Goal: Task Accomplishment & Management: Manage account settings

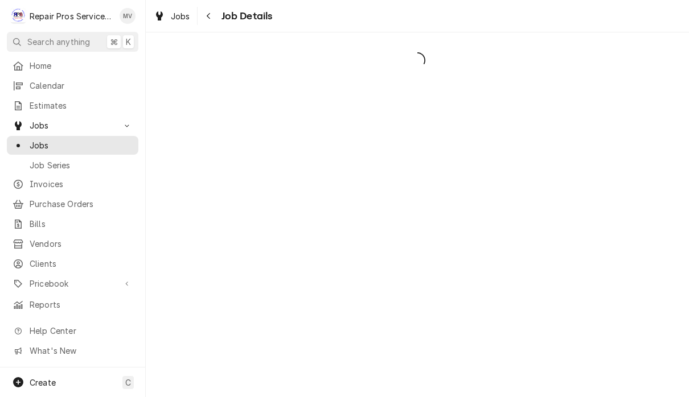
scroll to position [1, 0]
click at [175, 16] on span "Jobs" at bounding box center [180, 16] width 19 height 12
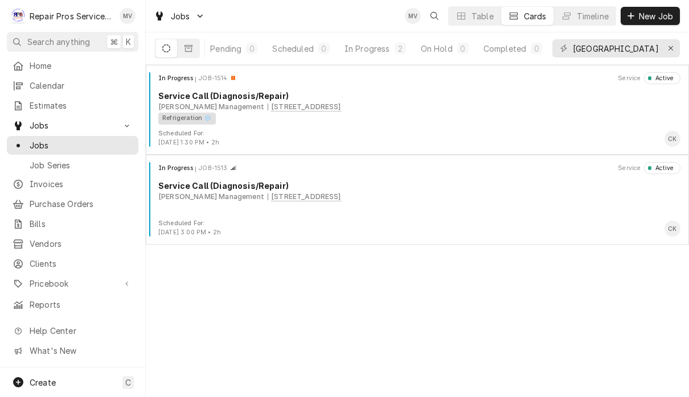
scroll to position [0, 69]
click at [512, 48] on div "Completed" at bounding box center [504, 49] width 43 height 12
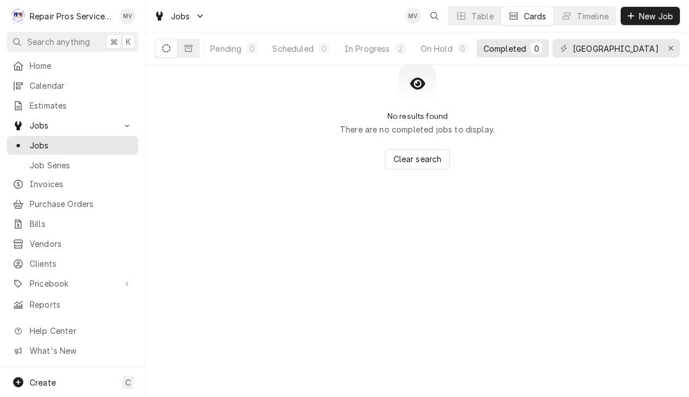
scroll to position [0, 69]
click at [672, 53] on div "Erase input" at bounding box center [670, 48] width 11 height 11
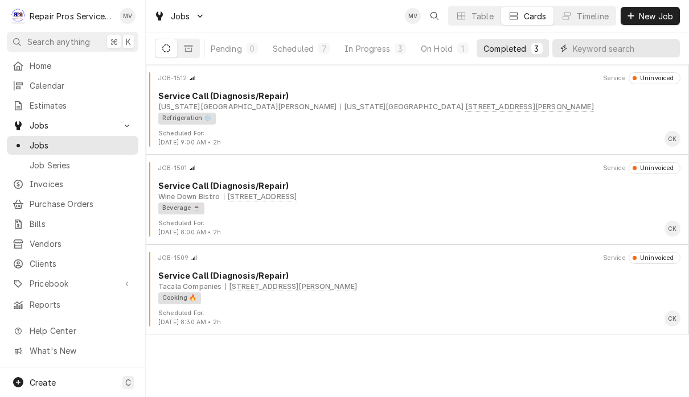
scroll to position [0, 70]
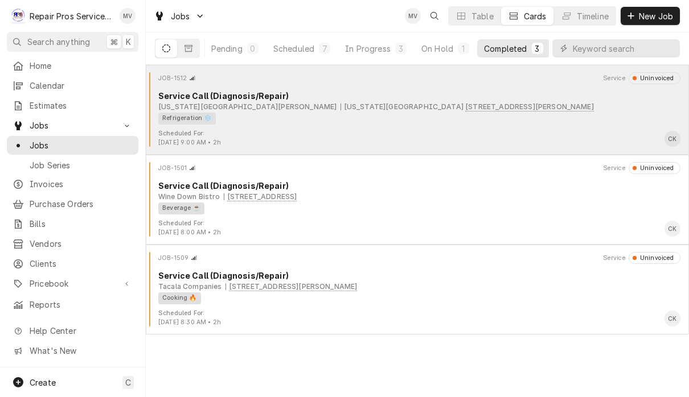
click at [541, 129] on div "JOB-1512 Service Uninvoiced Service Call (Diagnosis/Repair) Texas Roadhouse Hix…" at bounding box center [417, 100] width 534 height 57
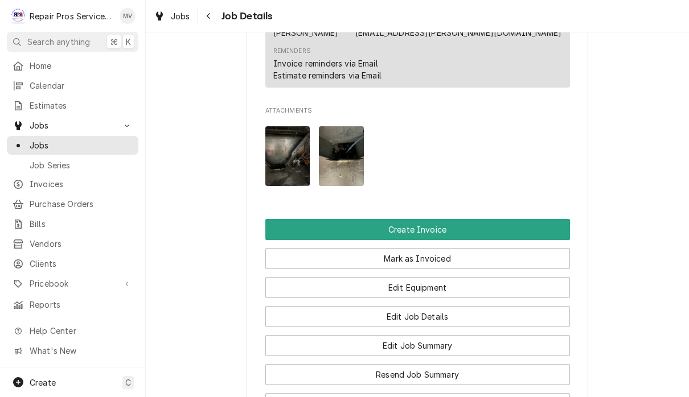
scroll to position [749, 0]
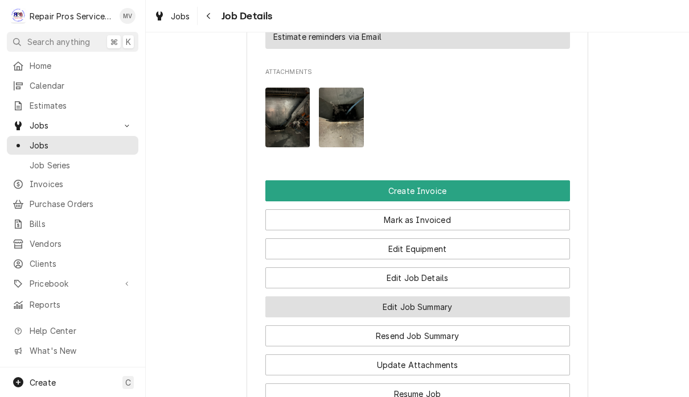
click at [498, 301] on button "Edit Job Summary" at bounding box center [417, 307] width 305 height 21
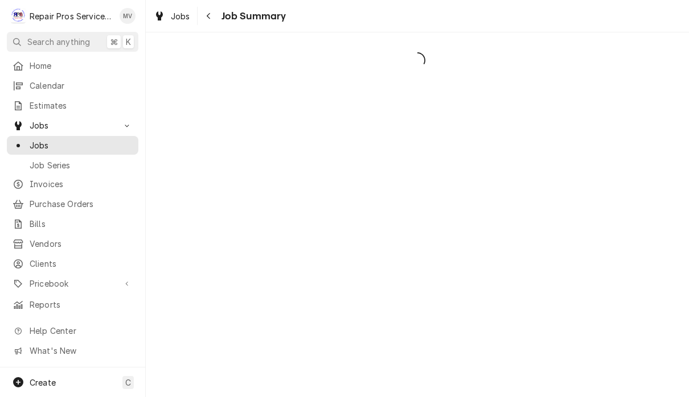
click at [514, 298] on div "Dynamic Content Wrapper" at bounding box center [417, 214] width 543 height 365
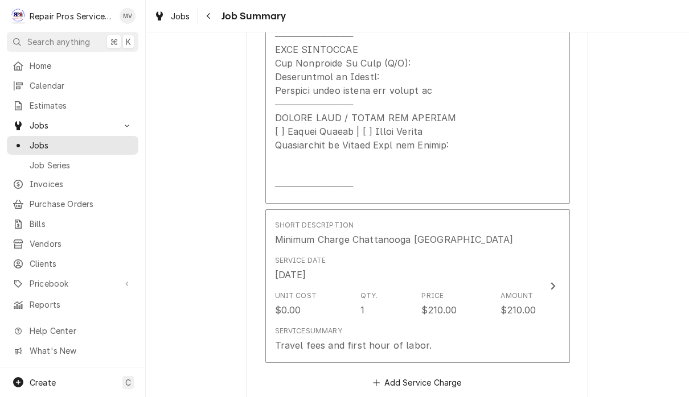
scroll to position [604, 0]
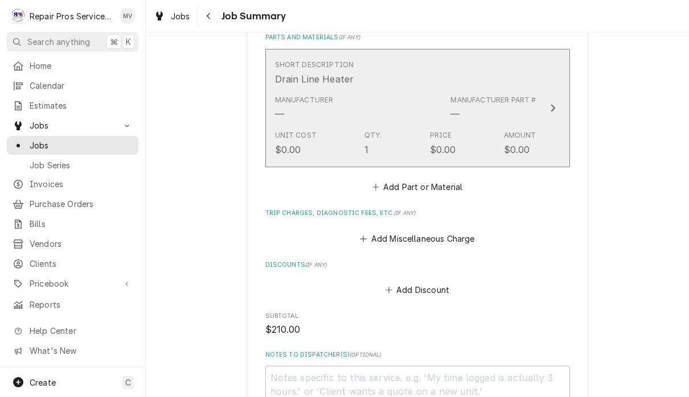
click at [550, 110] on div "Update Line Item" at bounding box center [552, 108] width 15 height 14
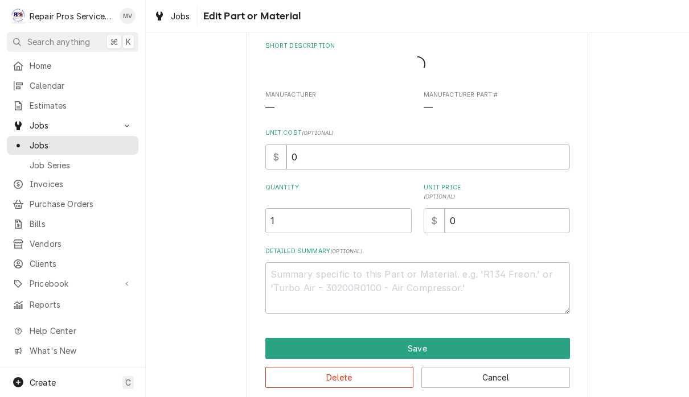
type textarea "x"
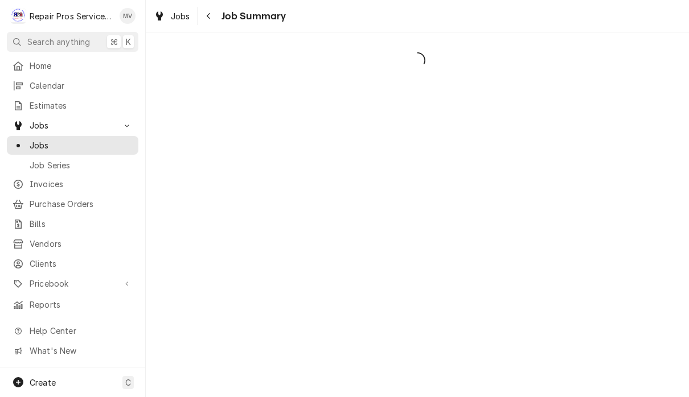
scroll to position [1, 0]
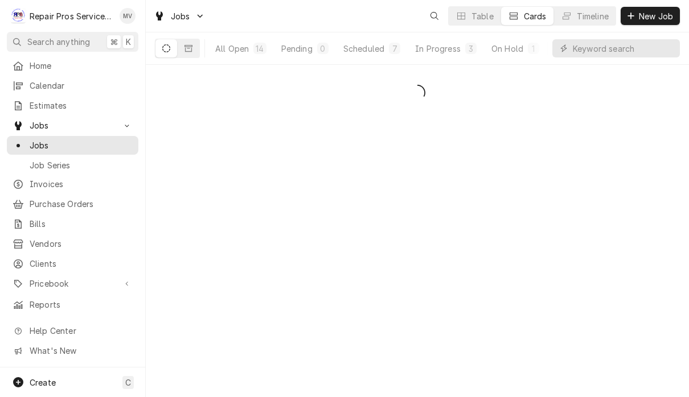
scroll to position [1, 0]
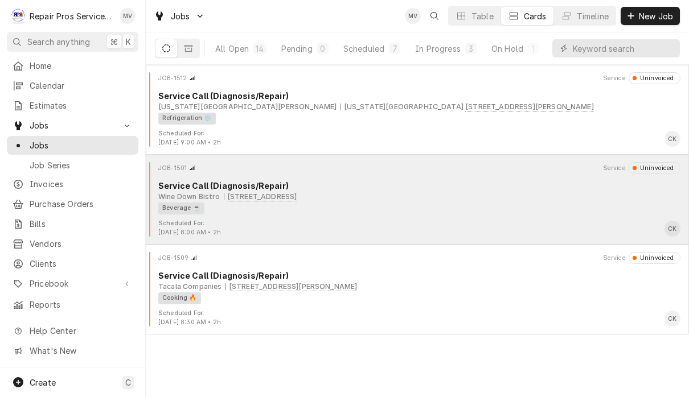
click at [523, 208] on div "Beverage ☕" at bounding box center [415, 209] width 514 height 12
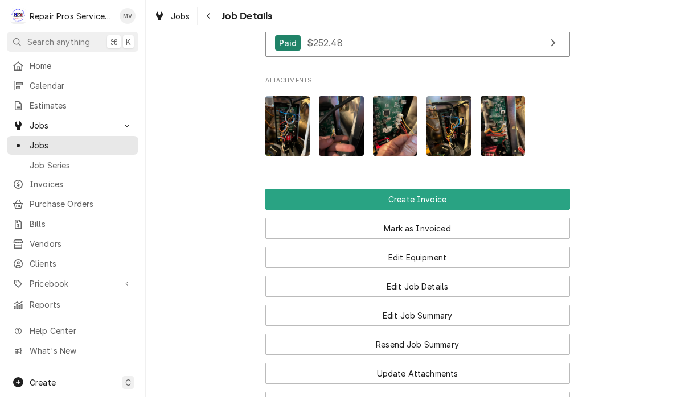
scroll to position [824, 0]
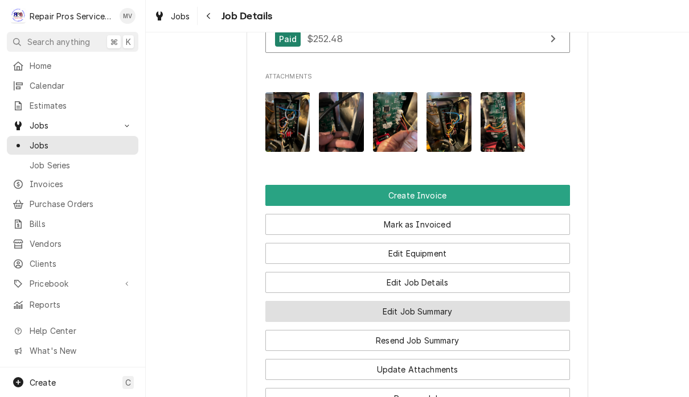
click at [535, 301] on button "Edit Job Summary" at bounding box center [417, 311] width 305 height 21
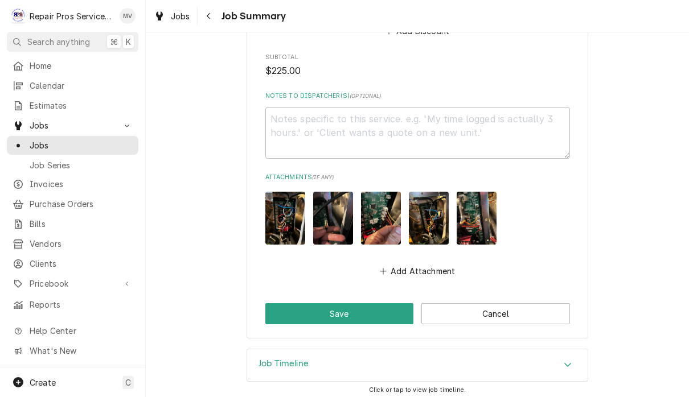
scroll to position [1221, 0]
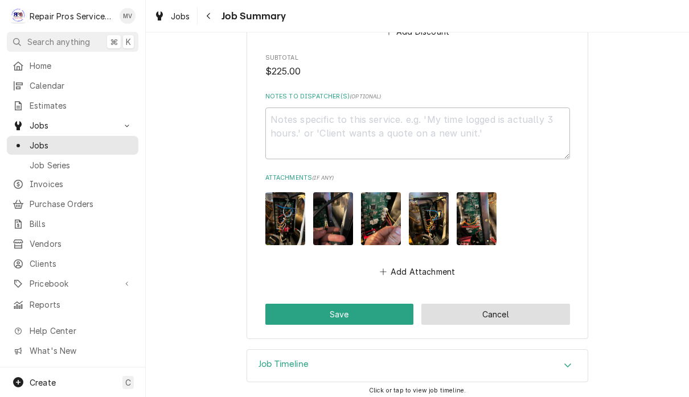
click at [543, 308] on button "Cancel" at bounding box center [495, 314] width 149 height 21
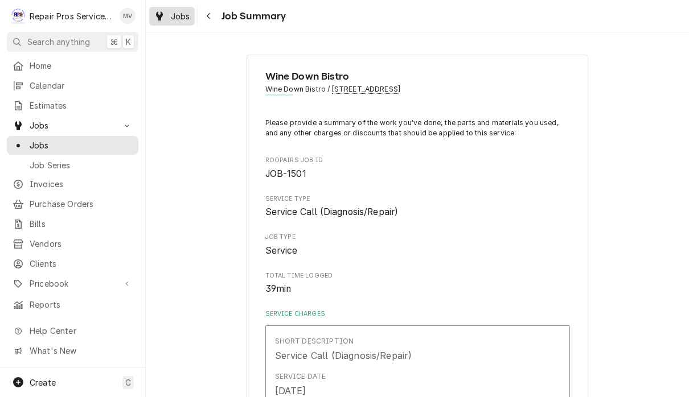
click at [179, 20] on span "Jobs" at bounding box center [180, 16] width 19 height 12
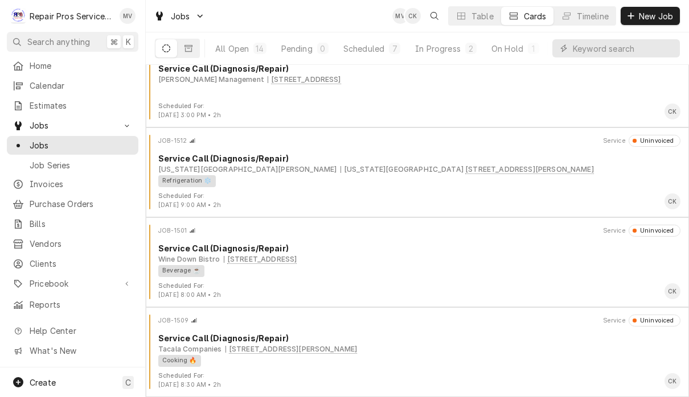
scroll to position [27, 0]
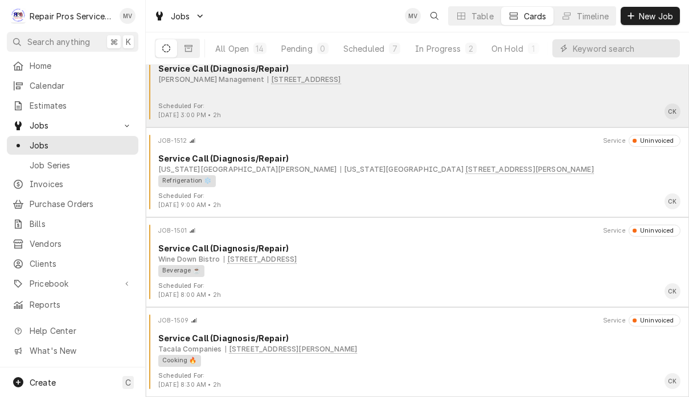
click at [492, 96] on div "JOB-1513 Service Uninvoiced Service Call (Diagnosis/Repair) Smith Management 14…" at bounding box center [417, 73] width 534 height 57
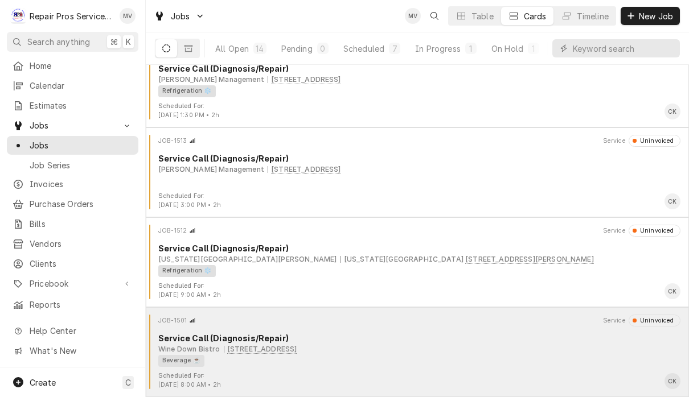
click at [506, 355] on div "Beverage ☕" at bounding box center [415, 361] width 514 height 12
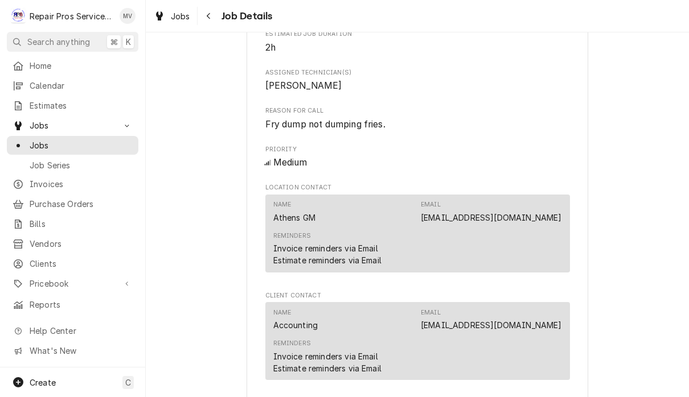
scroll to position [456, 0]
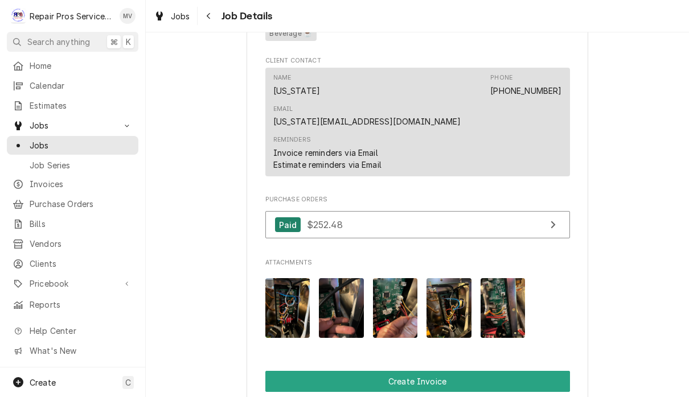
scroll to position [650, 0]
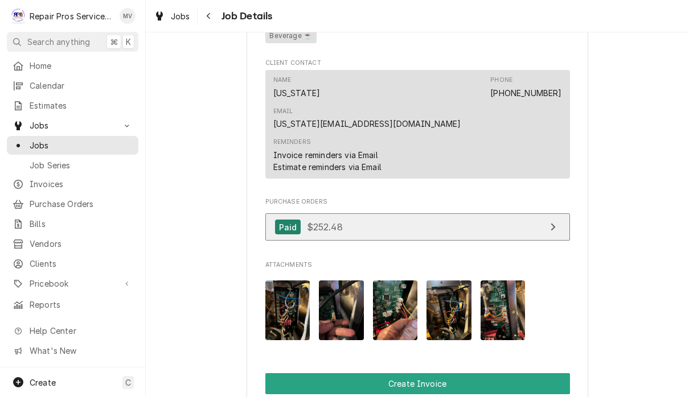
click at [551, 223] on icon "View Purchase Order" at bounding box center [553, 227] width 6 height 9
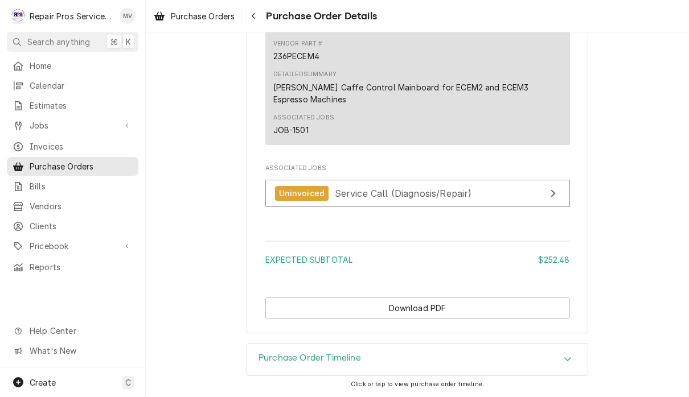
scroll to position [866, 0]
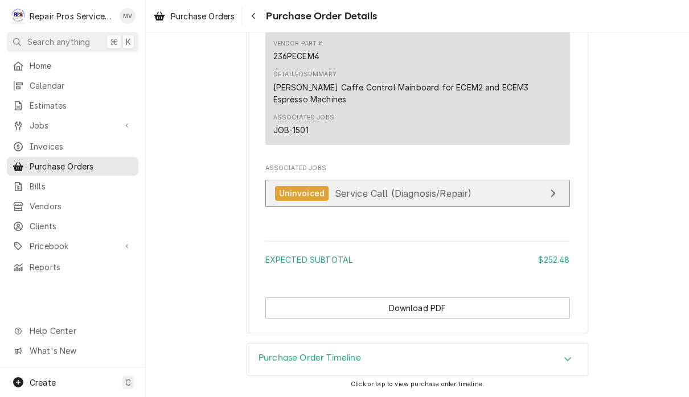
click at [554, 192] on icon "View Job" at bounding box center [553, 193] width 6 height 9
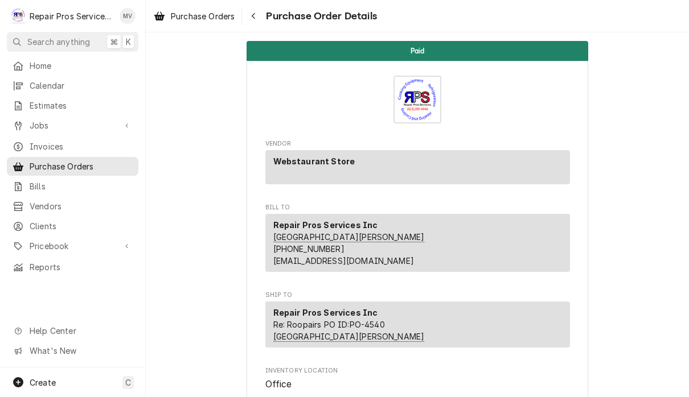
scroll to position [0, 0]
click at [60, 120] on span "Jobs" at bounding box center [73, 126] width 86 height 12
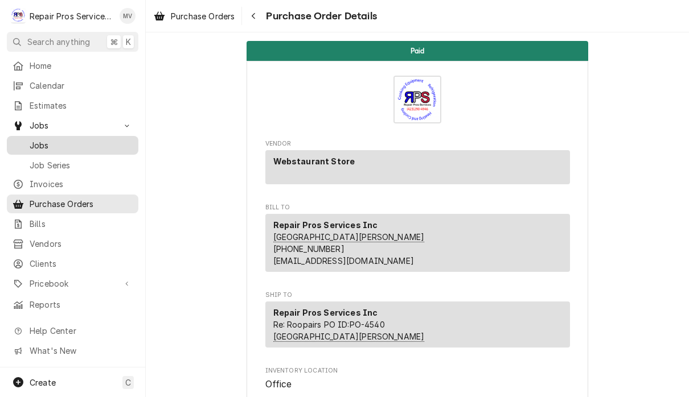
click at [67, 147] on div "Jobs" at bounding box center [72, 145] width 127 height 14
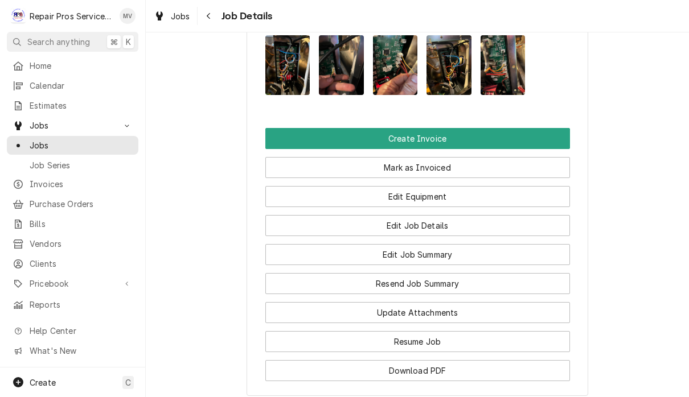
scroll to position [882, 0]
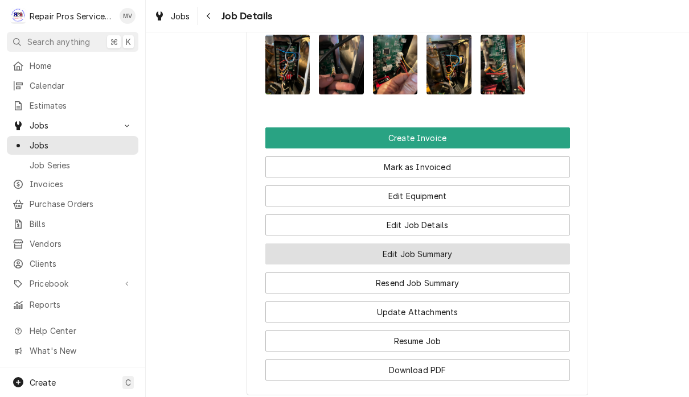
click at [504, 244] on button "Edit Job Summary" at bounding box center [417, 254] width 305 height 21
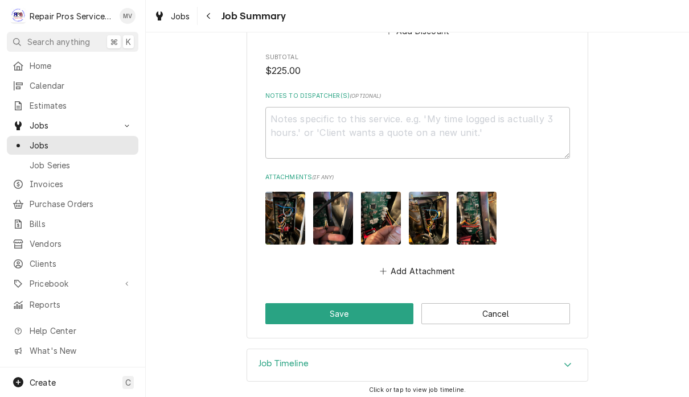
scroll to position [1221, 0]
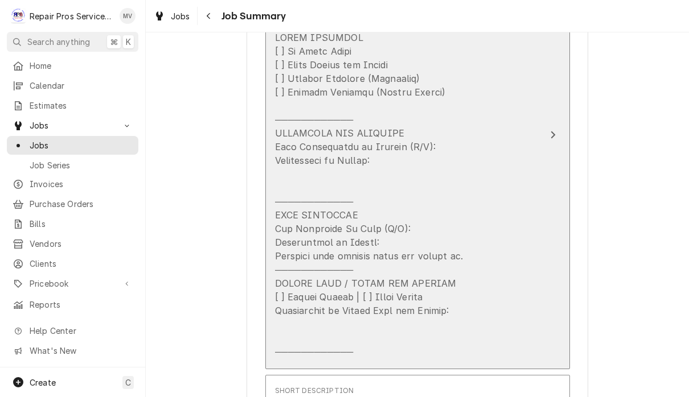
click at [556, 150] on button "Short Description Service Call (Diagnosis/Repair) Service Date Aug 28, 2025 Hou…" at bounding box center [417, 135] width 305 height 469
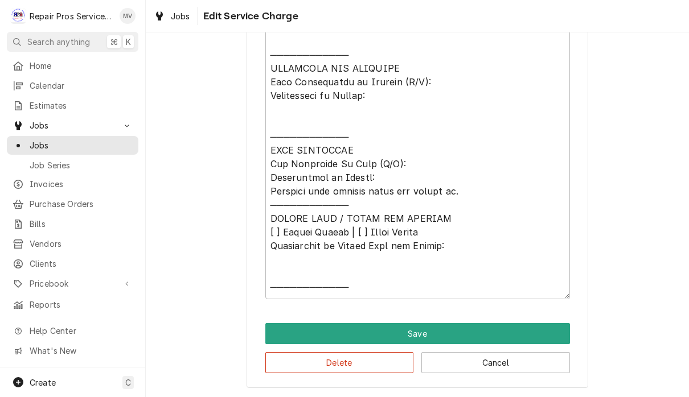
click at [527, 369] on button "Cancel" at bounding box center [495, 362] width 149 height 21
type textarea "x"
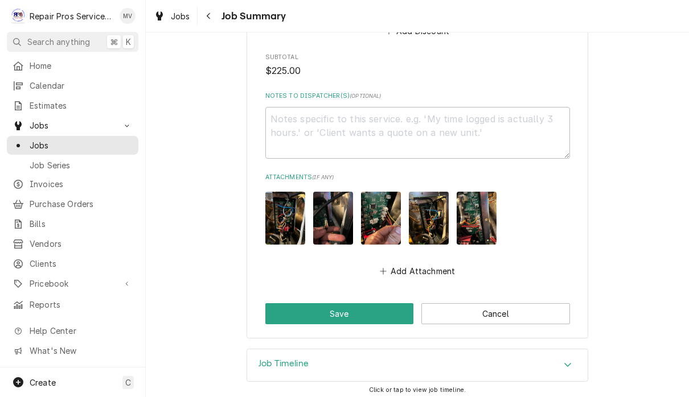
scroll to position [1221, 0]
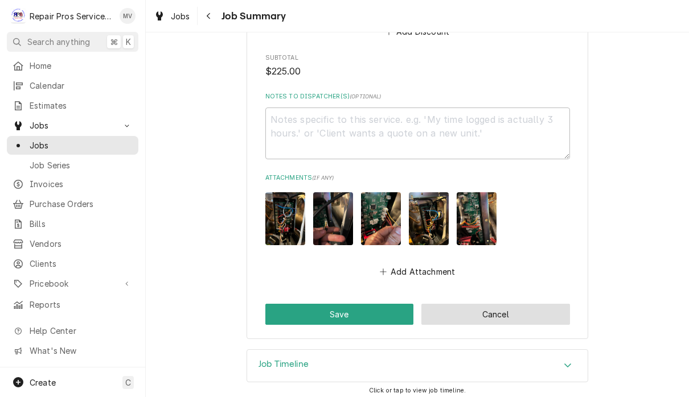
click at [524, 310] on button "Cancel" at bounding box center [495, 314] width 149 height 21
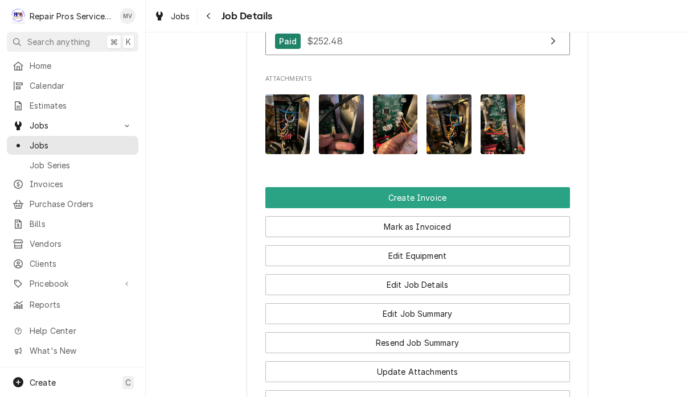
scroll to position [823, 0]
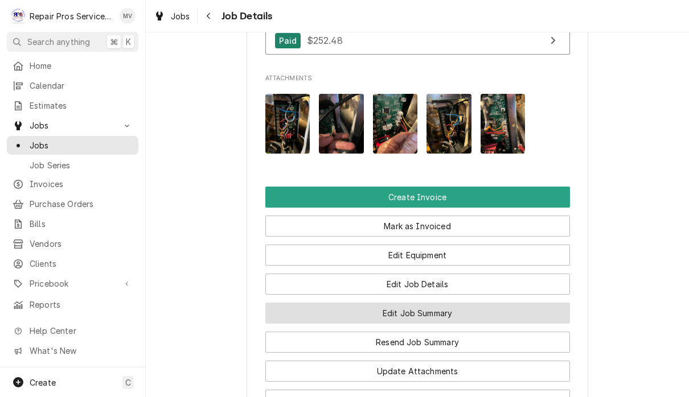
click at [518, 303] on button "Edit Job Summary" at bounding box center [417, 313] width 305 height 21
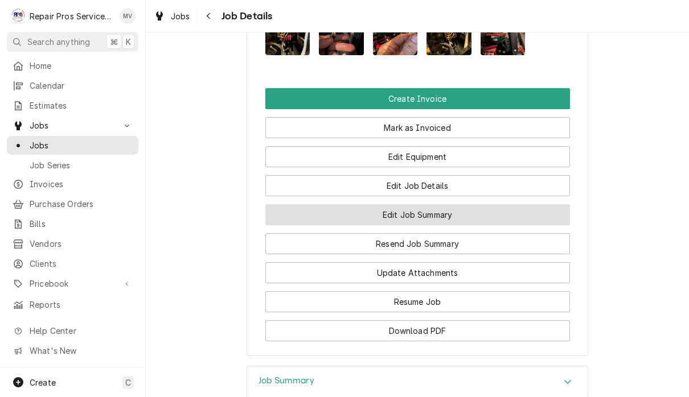
scroll to position [886, 0]
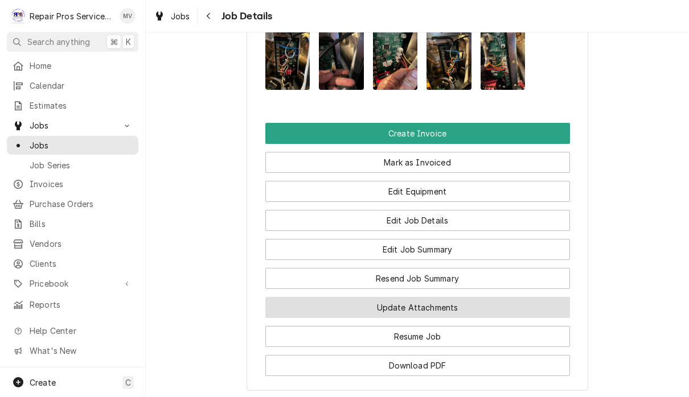
click at [528, 297] on button "Update Attachments" at bounding box center [417, 307] width 305 height 21
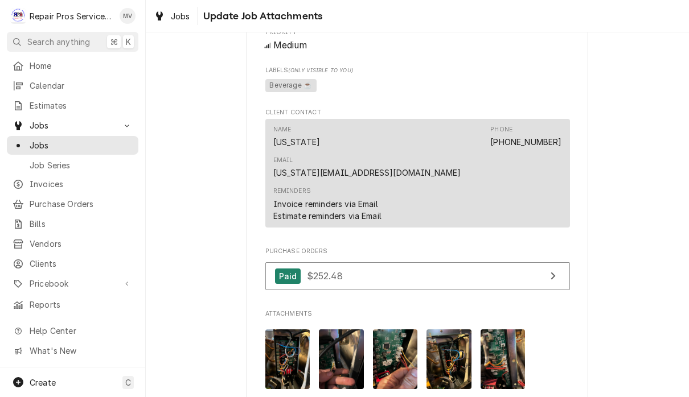
scroll to position [590, 0]
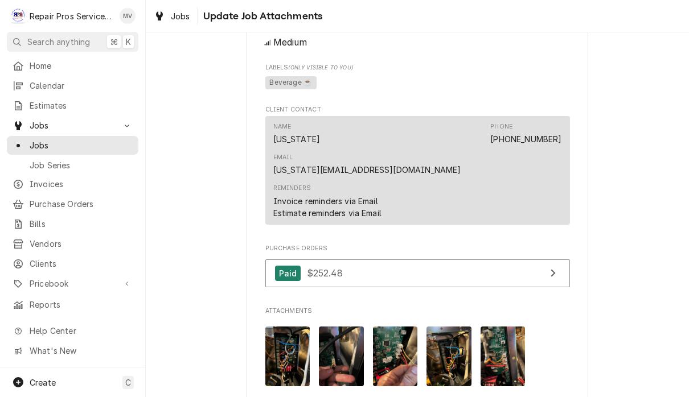
click at [544, 183] on div "Reminders Invoice reminders via Email Estimate reminders via Email" at bounding box center [417, 201] width 289 height 43
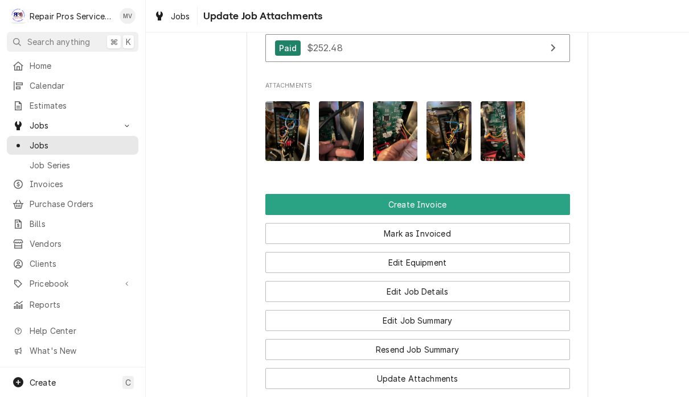
scroll to position [815, 0]
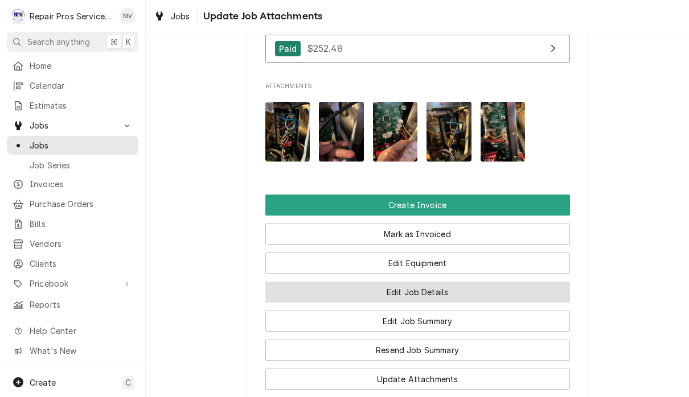
click at [542, 282] on button "Edit Job Details" at bounding box center [417, 292] width 305 height 21
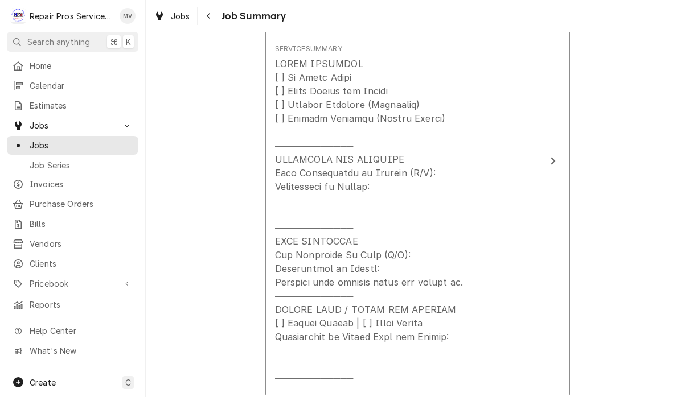
scroll to position [401, 0]
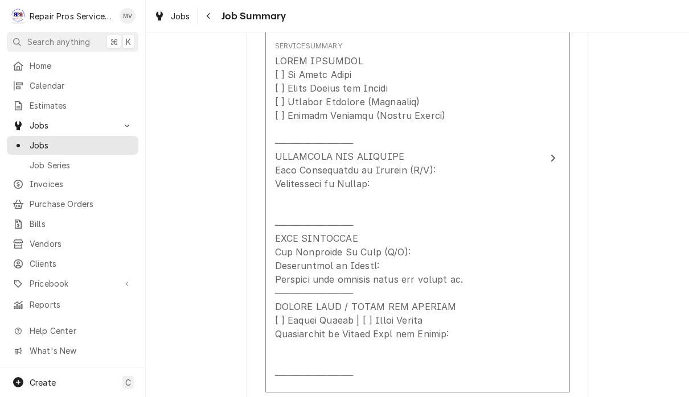
click at [687, 32] on div "Jobs Job Summary" at bounding box center [417, 16] width 543 height 32
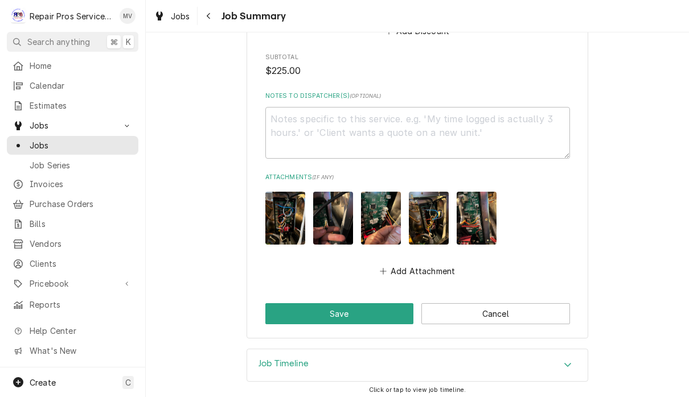
scroll to position [1221, 0]
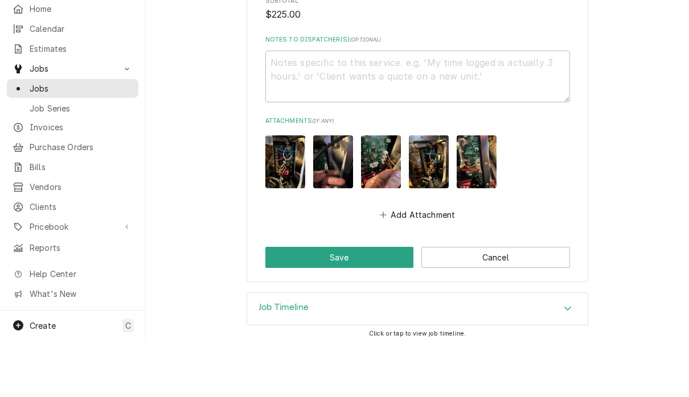
click at [571, 361] on icon "Accordion Header" at bounding box center [568, 365] width 8 height 9
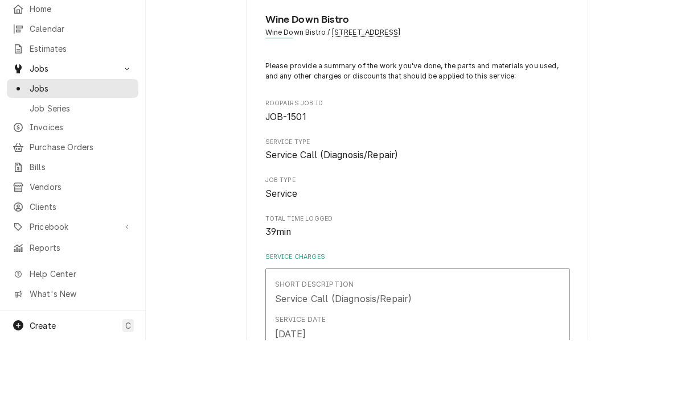
scroll to position [0, 0]
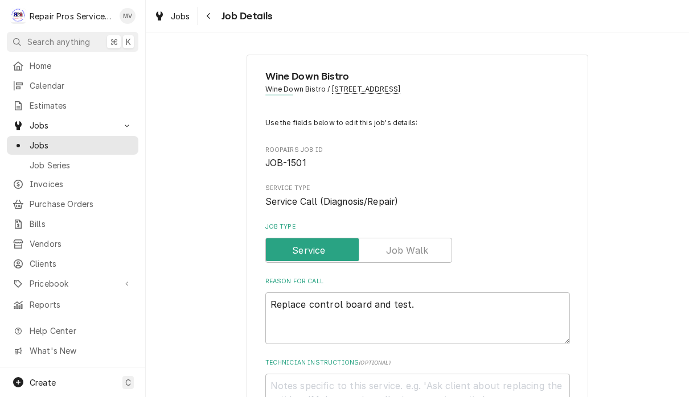
type textarea "x"
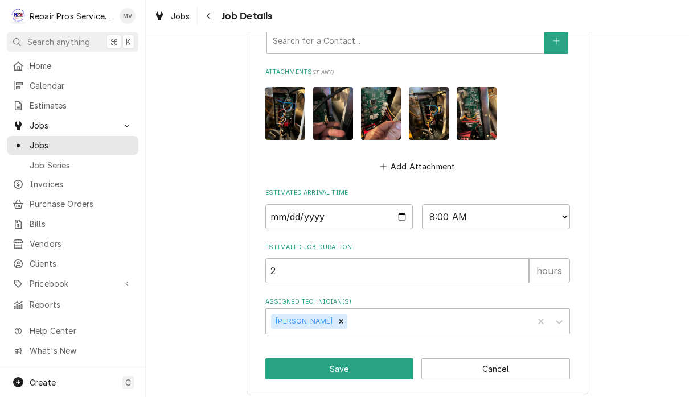
scroll to position [619, 0]
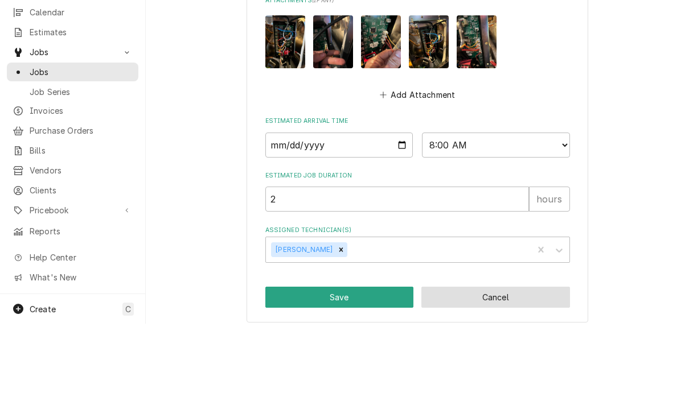
click at [531, 360] on button "Cancel" at bounding box center [495, 370] width 149 height 21
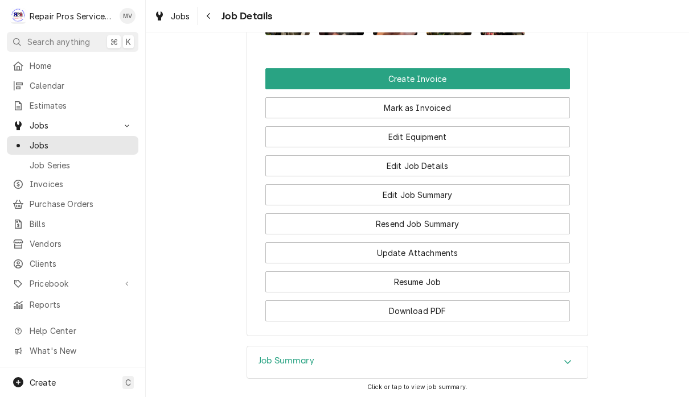
scroll to position [1004, 0]
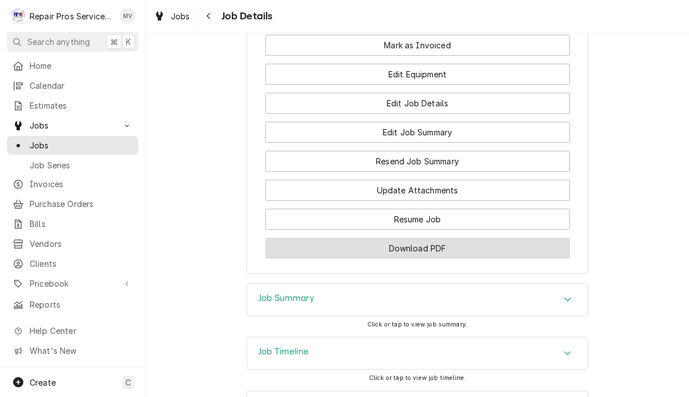
click at [499, 247] on button "Download PDF" at bounding box center [417, 248] width 305 height 21
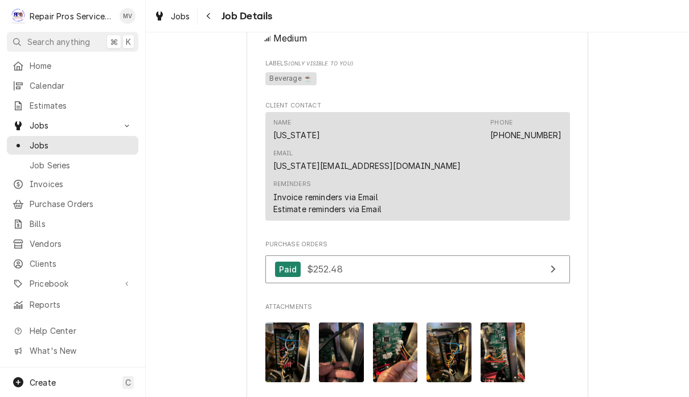
scroll to position [527, 0]
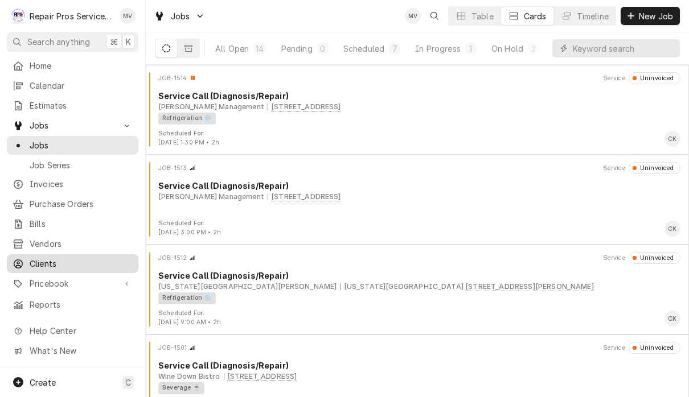
click at [72, 260] on span "Clients" at bounding box center [81, 264] width 103 height 12
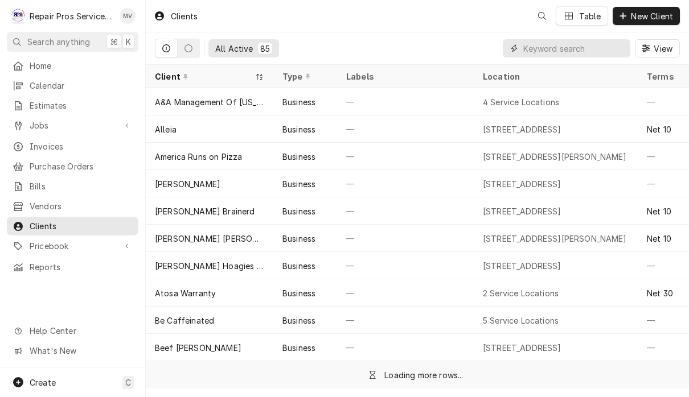
click at [580, 50] on input "Dynamic Content Wrapper" at bounding box center [573, 48] width 101 height 18
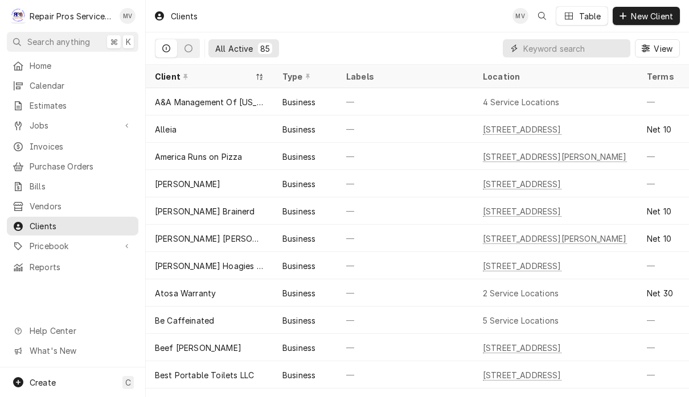
click at [555, 55] on input "Dynamic Content Wrapper" at bounding box center [573, 48] width 101 height 18
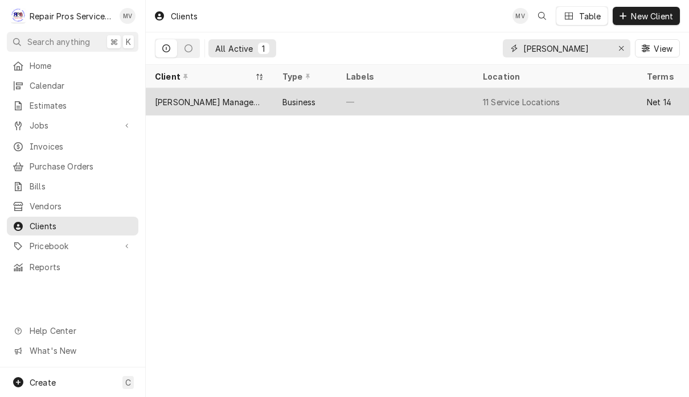
type input "smith"
click at [434, 98] on div "—" at bounding box center [405, 101] width 137 height 27
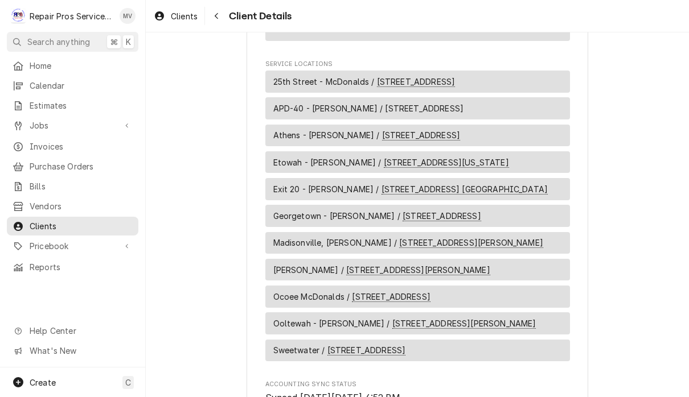
scroll to position [1011, 0]
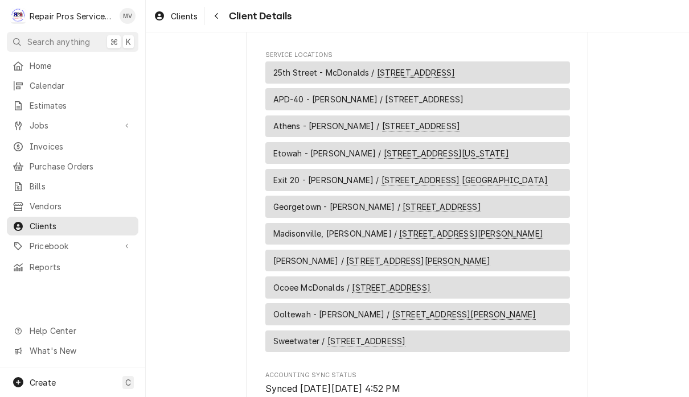
click at [543, 116] on div "Athens - McDonald's / 1403 Congress Pkwy S., Athens, TN 37303" at bounding box center [417, 127] width 305 height 22
click at [339, 120] on span "Athens - McDonald's / 1403 Congress Pkwy S., Athens, TN 37303" at bounding box center [366, 126] width 187 height 12
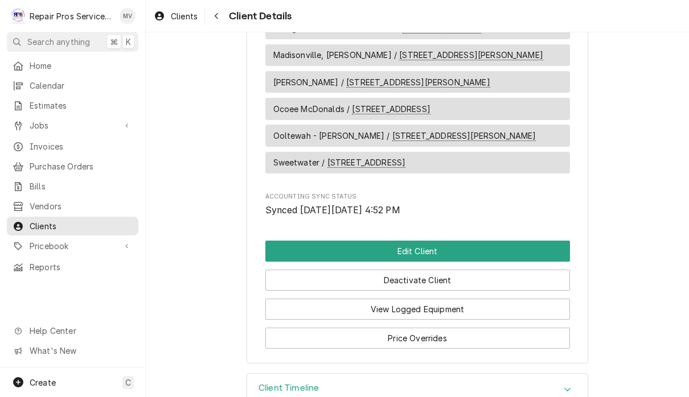
scroll to position [1189, 0]
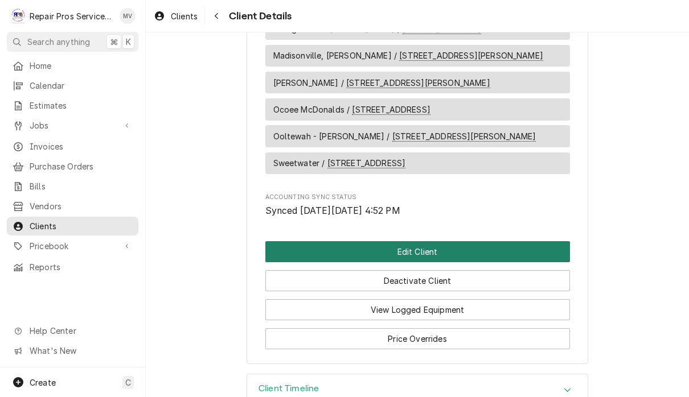
click at [477, 241] on button "Edit Client" at bounding box center [417, 251] width 305 height 21
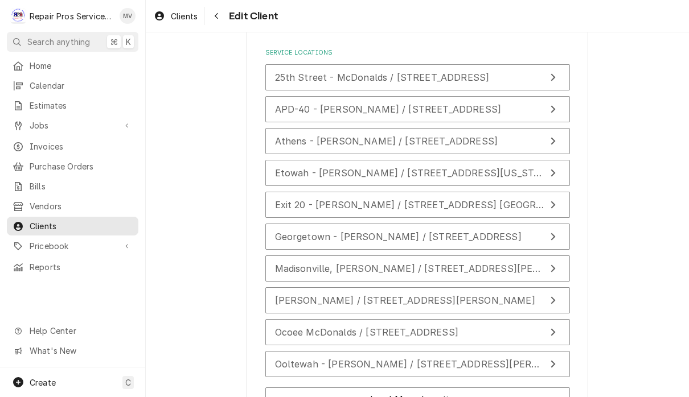
scroll to position [2154, 0]
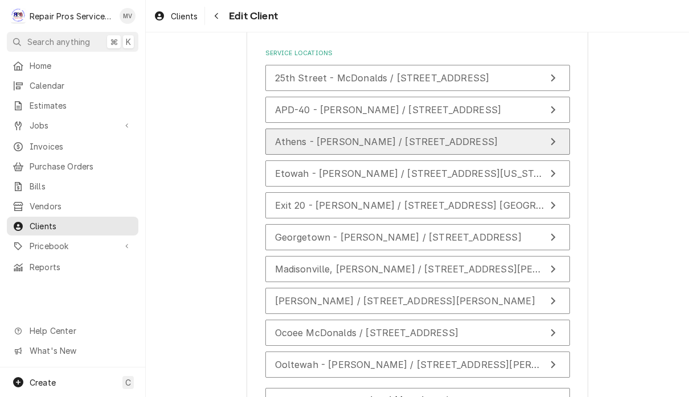
click at [498, 136] on span "Athens - [PERSON_NAME] / [STREET_ADDRESS]" at bounding box center [386, 141] width 223 height 11
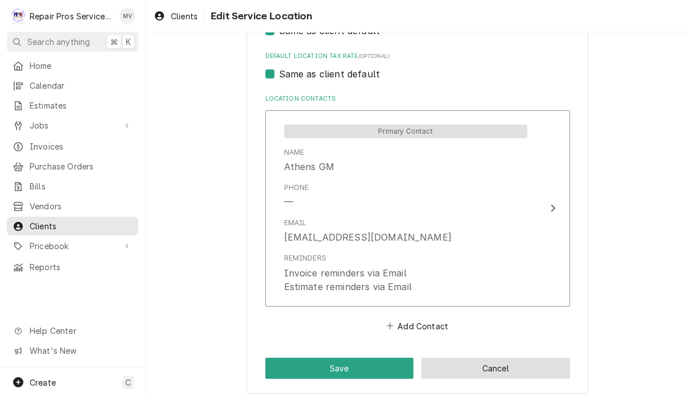
click at [526, 363] on button "Cancel" at bounding box center [495, 368] width 149 height 21
type textarea "x"
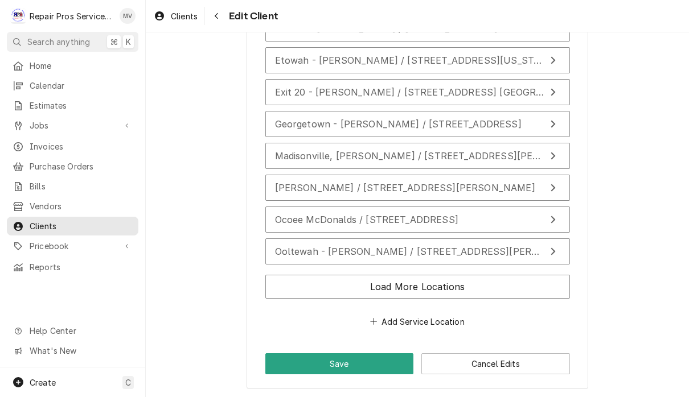
scroll to position [2267, 0]
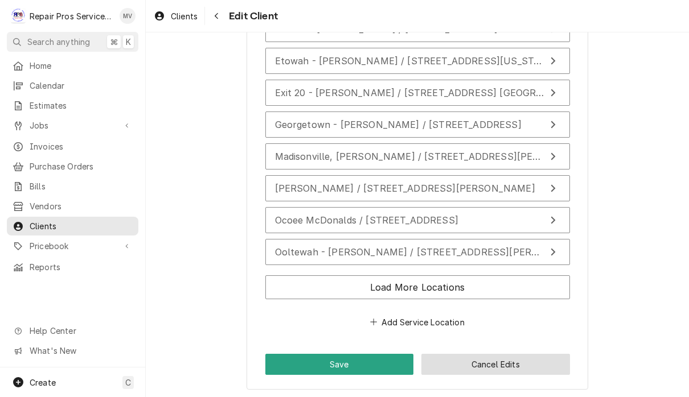
click at [527, 360] on button "Cancel Edits" at bounding box center [495, 364] width 149 height 21
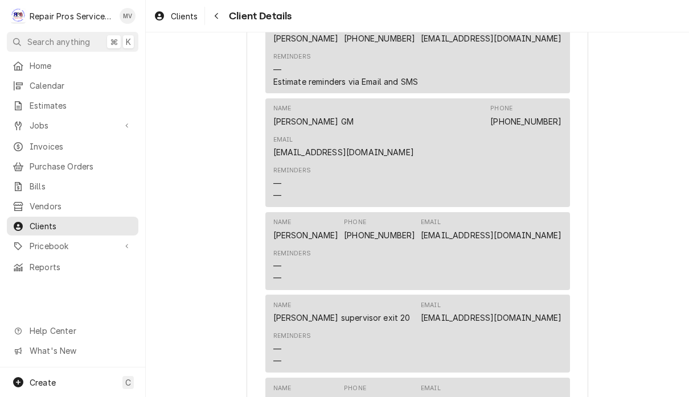
scroll to position [503, 0]
